Goal: Information Seeking & Learning: Learn about a topic

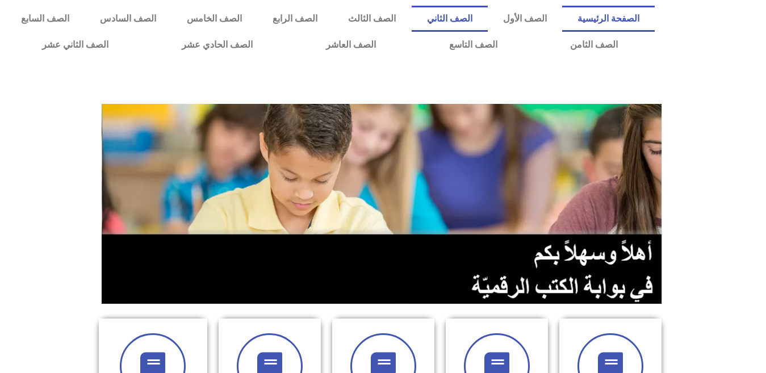
click at [482, 18] on link "الصف الثاني" at bounding box center [449, 19] width 76 height 26
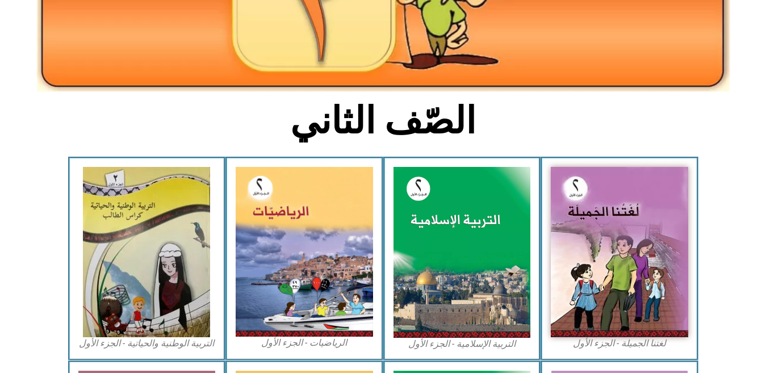
scroll to position [200, 0]
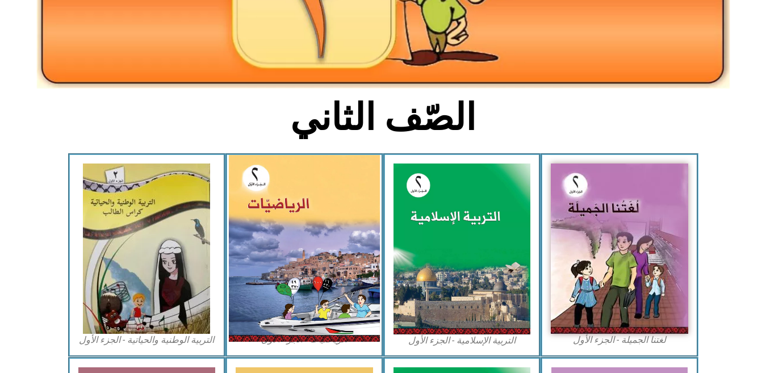
click at [245, 247] on img at bounding box center [304, 248] width 151 height 187
click at [335, 246] on img at bounding box center [304, 248] width 151 height 187
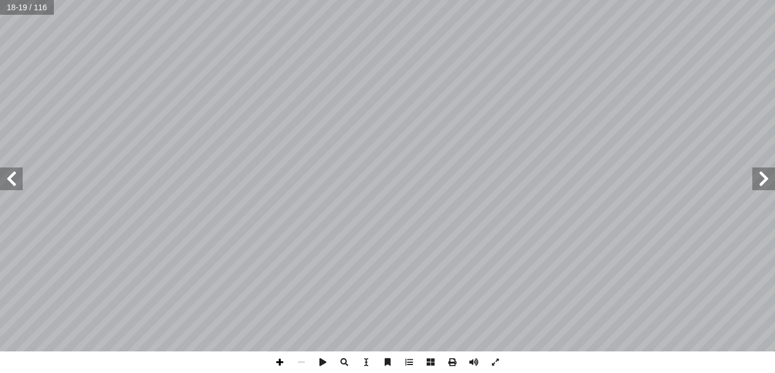
click at [284, 355] on span at bounding box center [280, 362] width 22 height 22
click at [279, 357] on span at bounding box center [280, 362] width 22 height 22
click at [284, 363] on span at bounding box center [280, 362] width 22 height 22
click at [284, 358] on span at bounding box center [280, 362] width 22 height 22
click at [273, 364] on span at bounding box center [280, 362] width 22 height 22
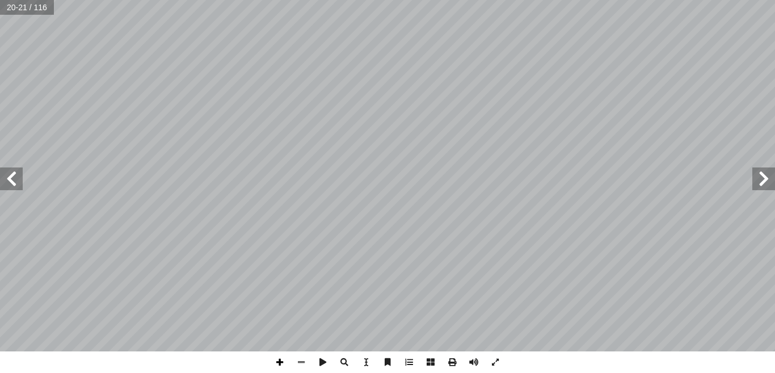
click at [273, 364] on span at bounding box center [280, 362] width 22 height 22
